Goal: Task Accomplishment & Management: Use online tool/utility

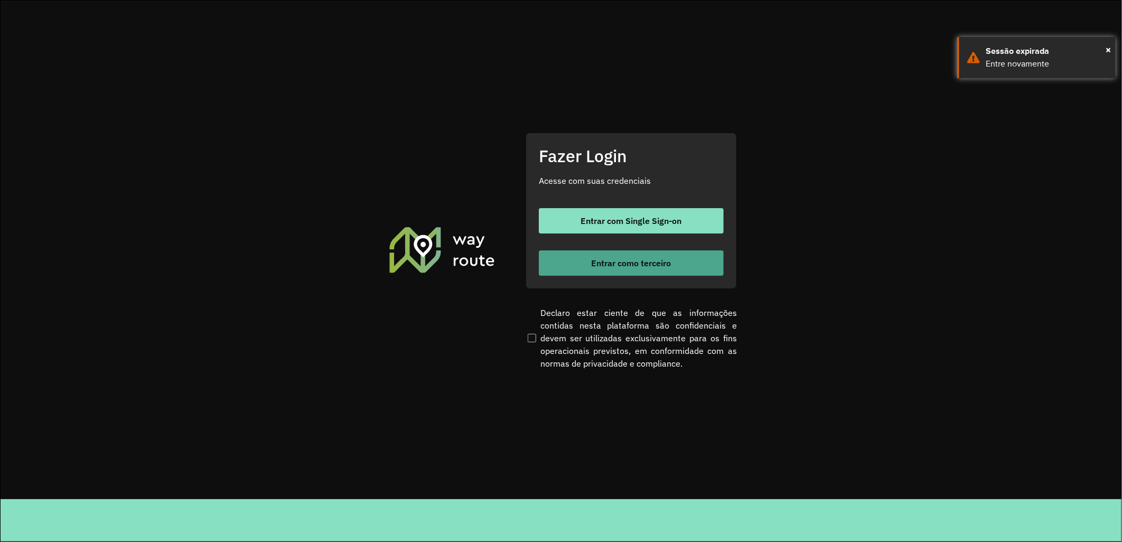
click at [582, 268] on button "Entrar como terceiro" at bounding box center [631, 262] width 185 height 25
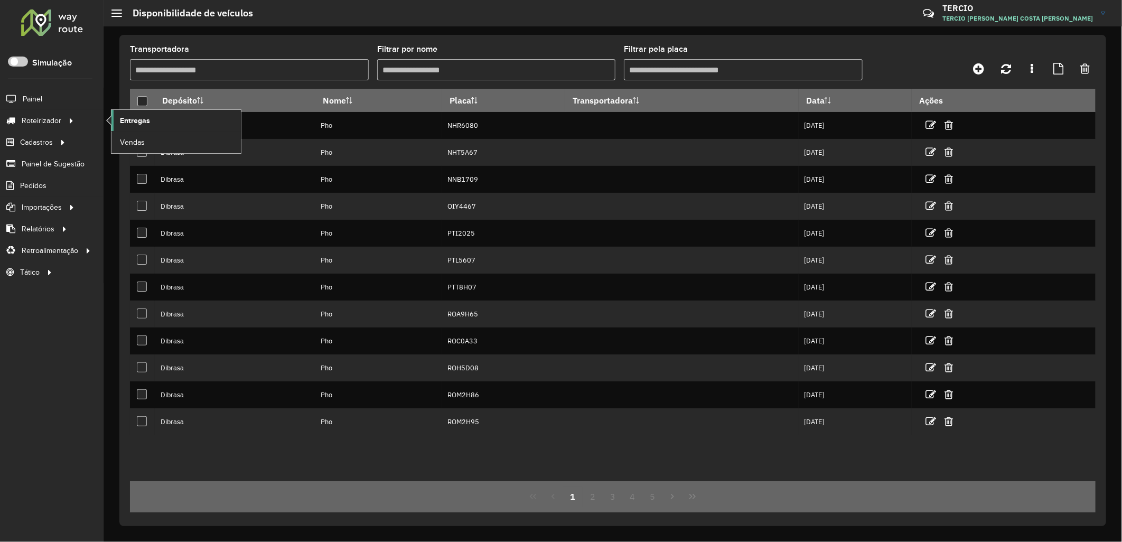
click at [125, 124] on span "Entregas" at bounding box center [135, 120] width 30 height 11
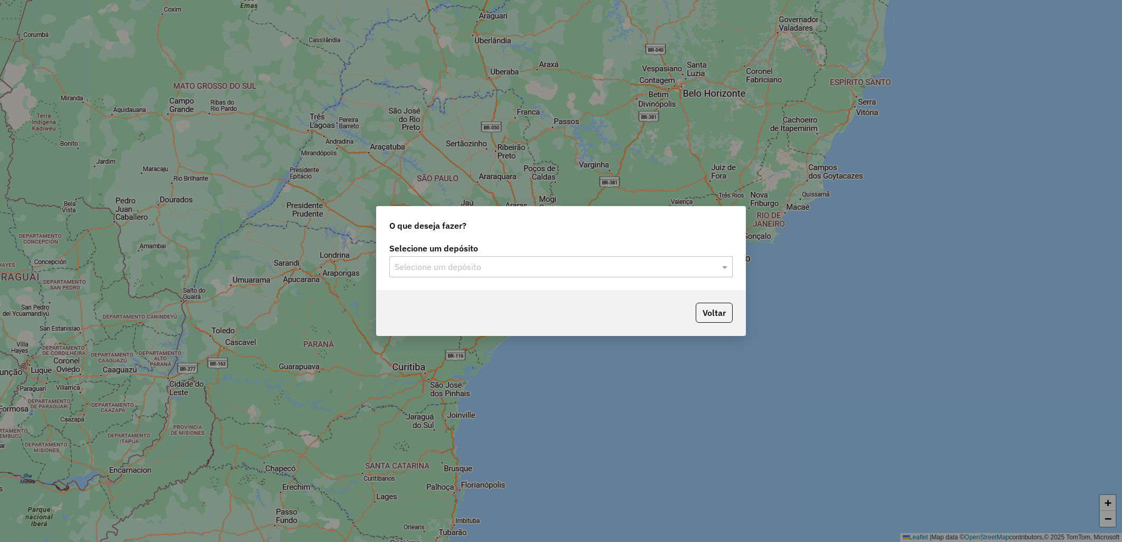
click at [511, 139] on hb-app "Aguarde... Pop-up bloqueado! Seu navegador bloqueou automáticamente a abertura …" at bounding box center [561, 271] width 1122 height 542
click at [521, 255] on label "Selecione um depósito" at bounding box center [560, 248] width 343 height 13
click at [534, 261] on input "text" at bounding box center [551, 267] width 312 height 13
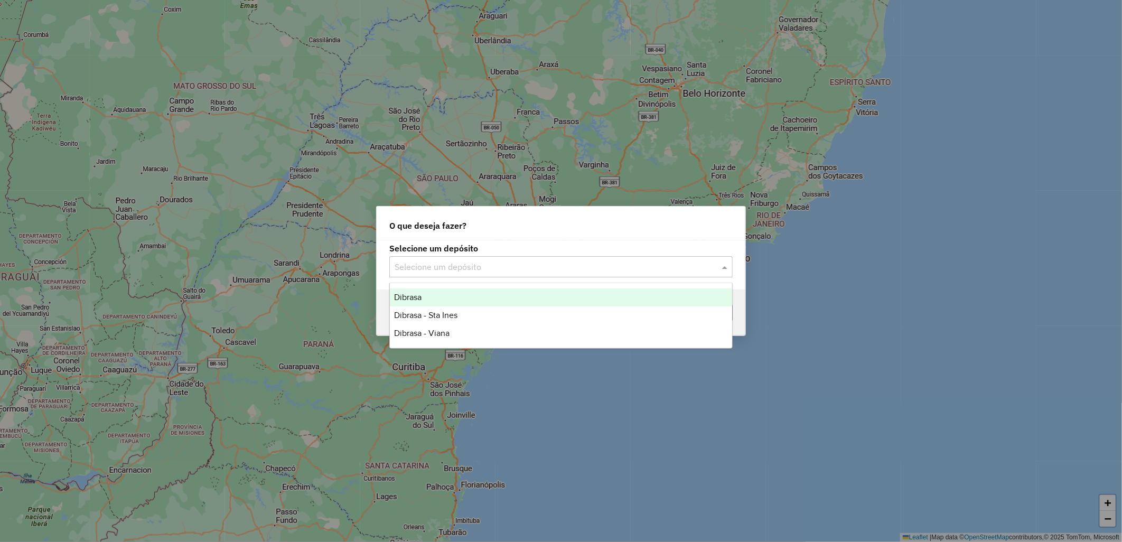
click at [505, 289] on div "Dibrasa" at bounding box center [561, 297] width 342 height 18
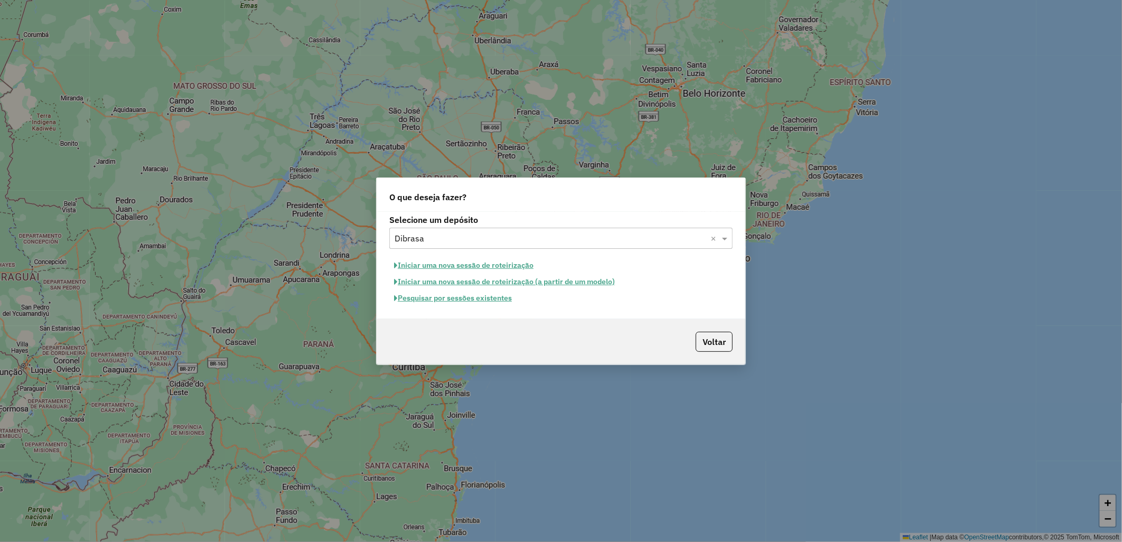
click at [478, 297] on button "Pesquisar por sessões existentes" at bounding box center [452, 298] width 127 height 16
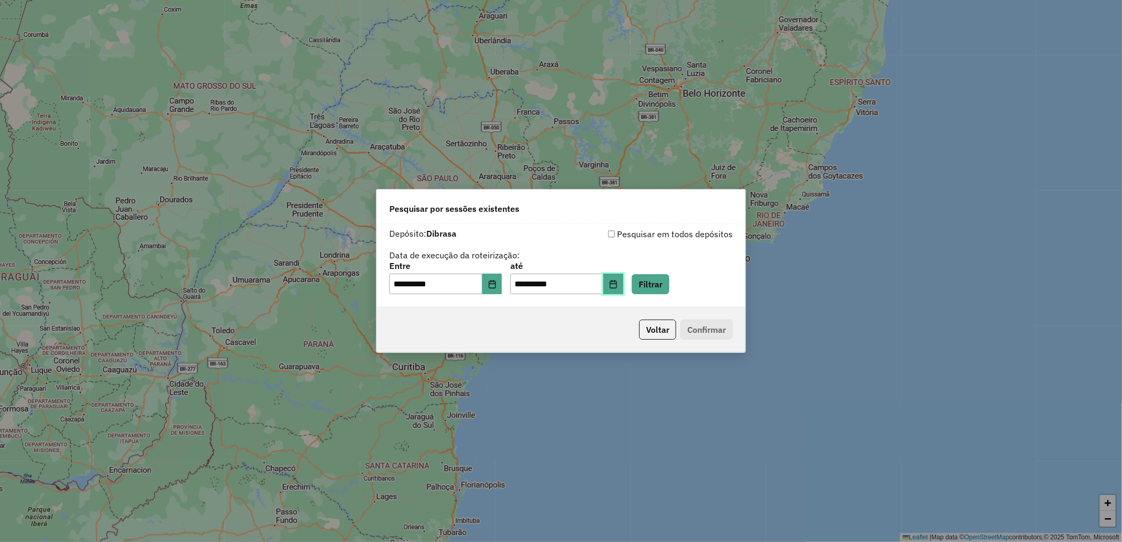
click at [618, 283] on icon "Choose Date" at bounding box center [613, 284] width 8 height 8
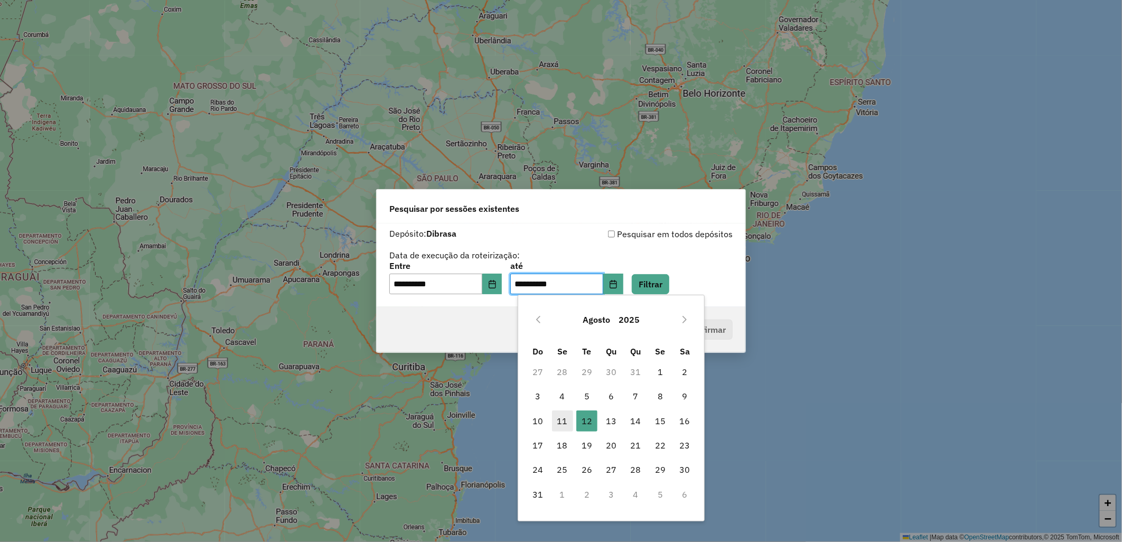
click at [564, 418] on span "11" at bounding box center [562, 420] width 21 height 21
type input "**********"
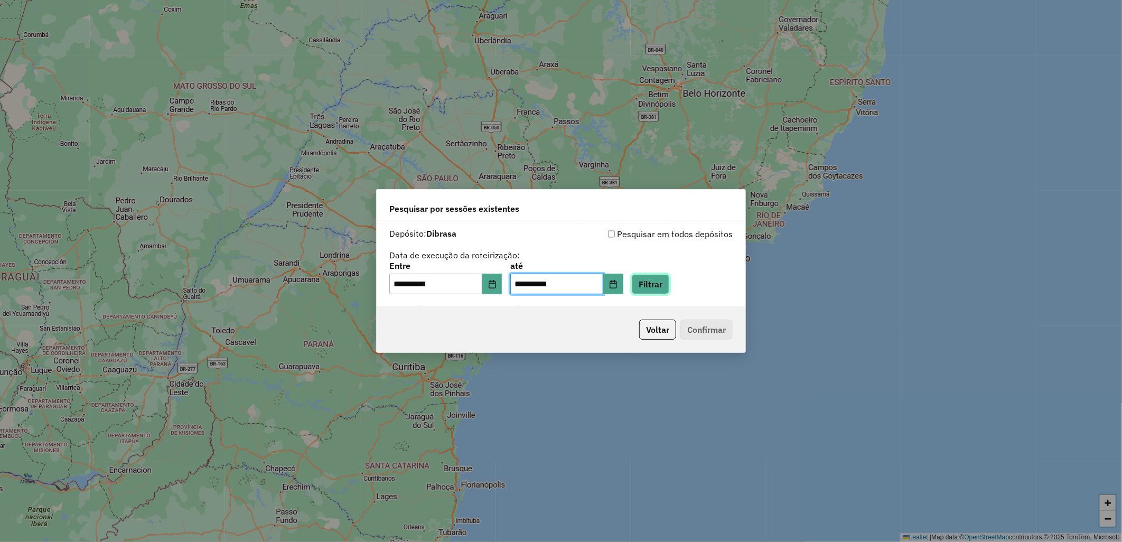
click at [661, 291] on button "Filtrar" at bounding box center [651, 284] width 38 height 20
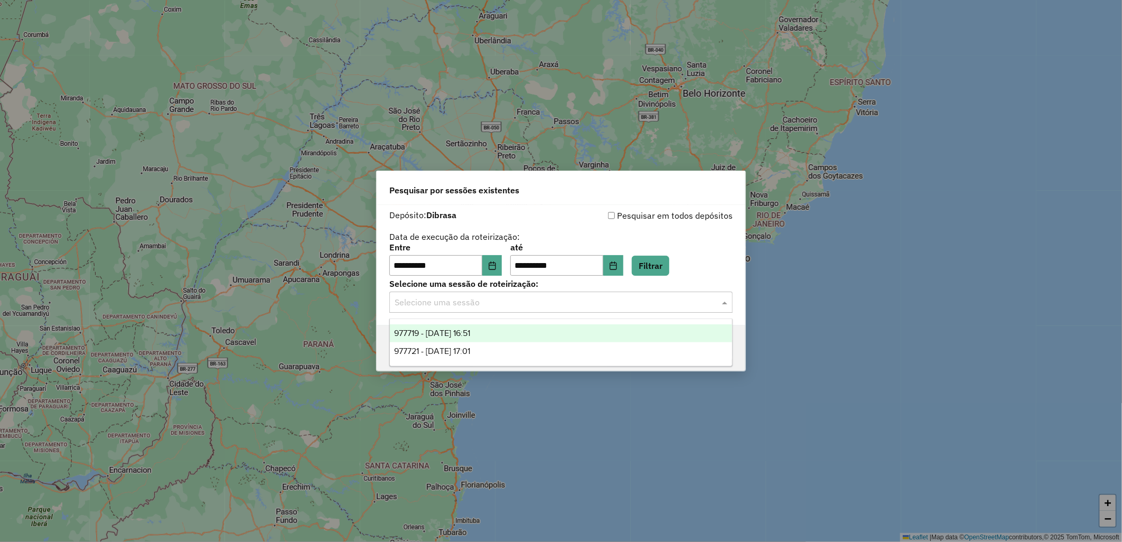
click at [521, 305] on input "text" at bounding box center [551, 302] width 312 height 13
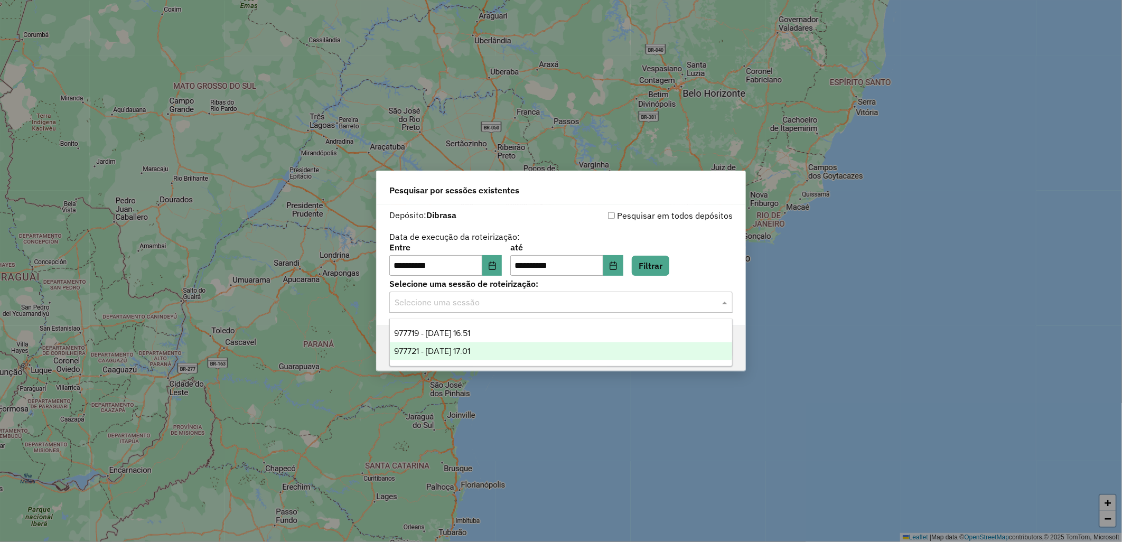
click at [584, 346] on div "977721 - [DATE] 17:01" at bounding box center [561, 351] width 342 height 18
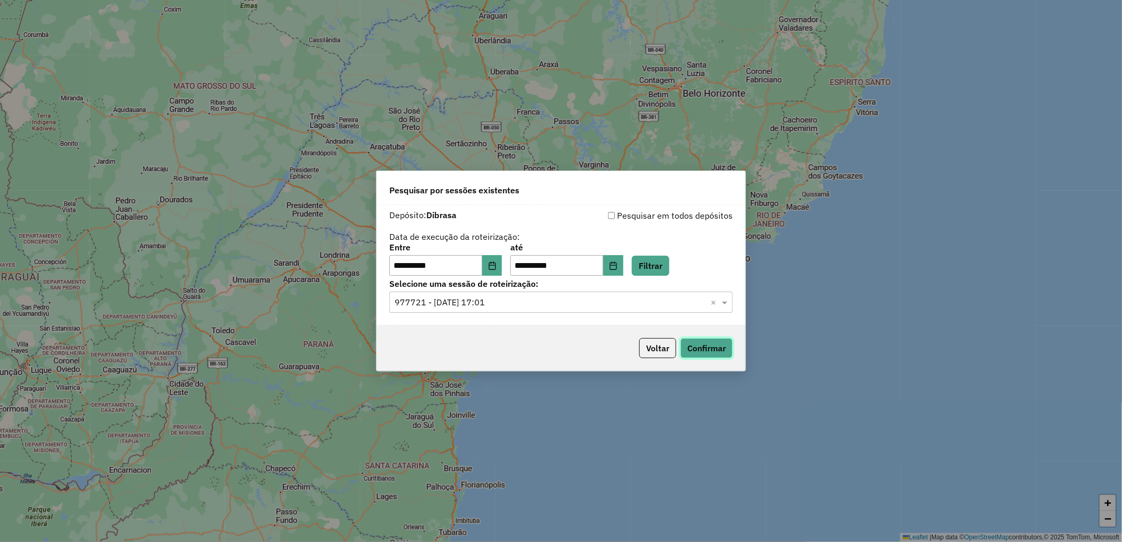
click at [688, 352] on button "Confirmar" at bounding box center [706, 348] width 52 height 20
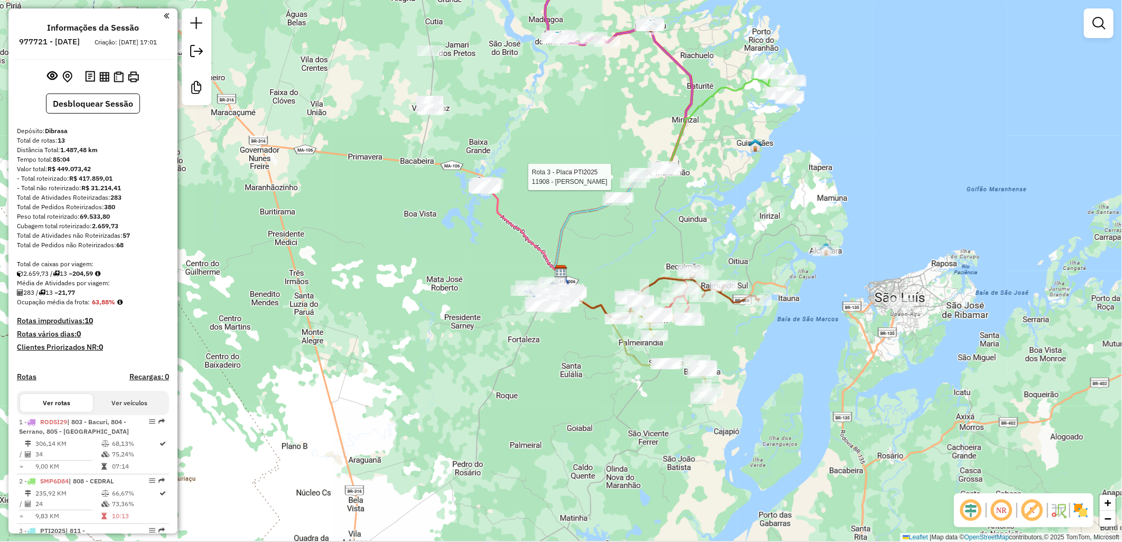
select select "**********"
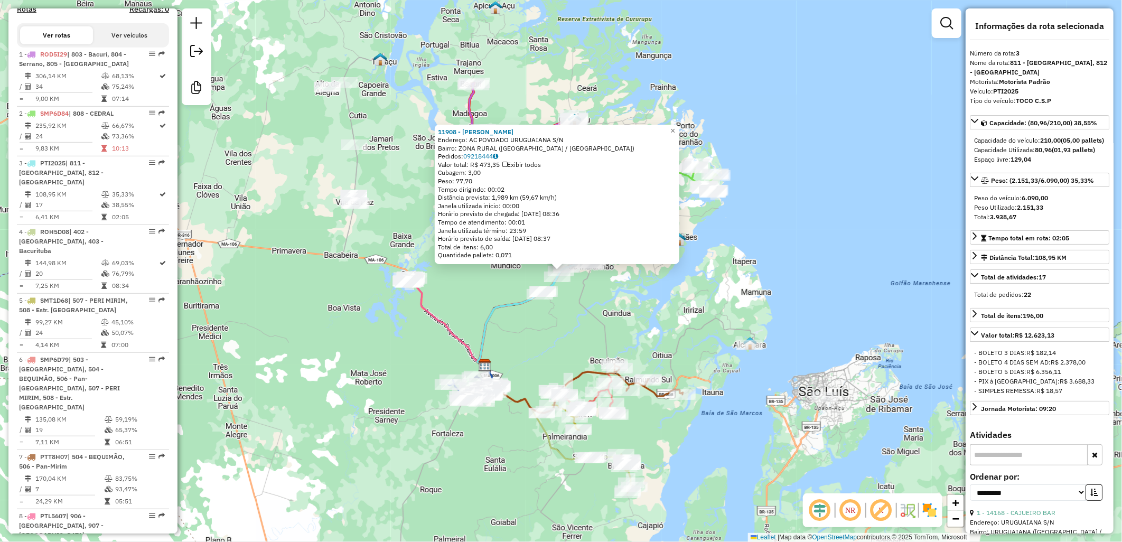
scroll to position [525, 0]
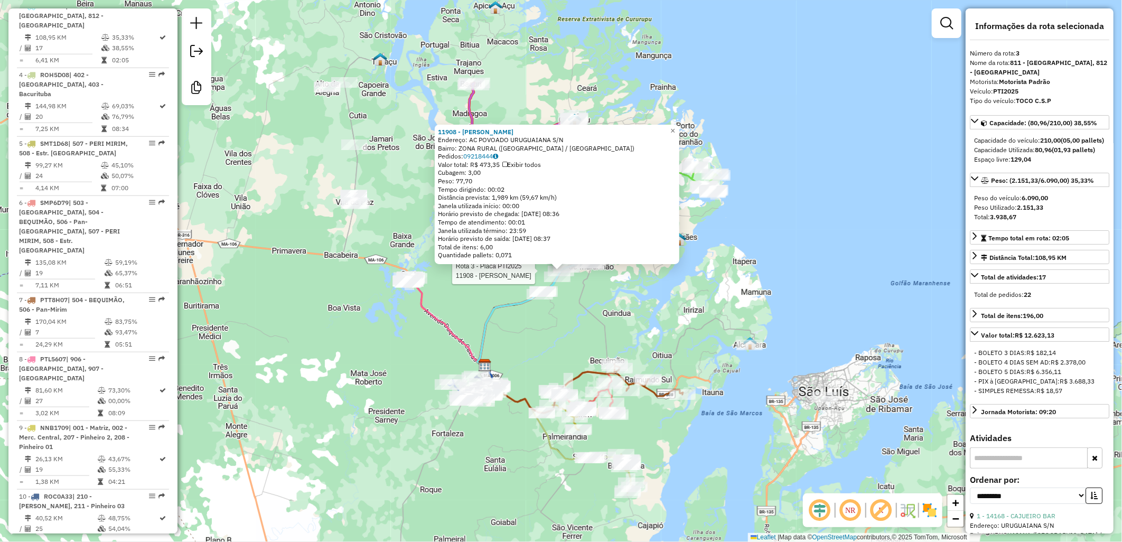
click at [617, 334] on div "Rota 3 - Placa PTI2025 11908 - LUIZ CARLOS CARDOSO Rota 6 - Placa SMP6D79 19884…" at bounding box center [561, 271] width 1122 height 542
